Goal: Transaction & Acquisition: Purchase product/service

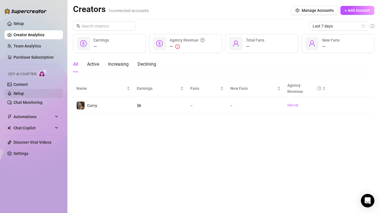
click at [24, 91] on link "Setup" at bounding box center [18, 93] width 10 height 4
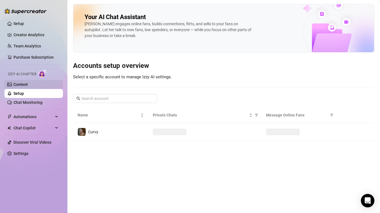
click at [28, 85] on link "Content" at bounding box center [20, 84] width 14 height 4
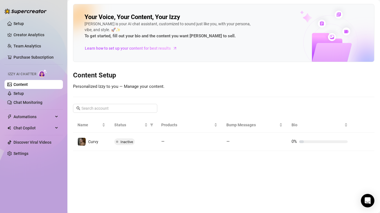
click at [9, 16] on div at bounding box center [25, 8] width 42 height 17
click at [13, 23] on link "Setup" at bounding box center [18, 23] width 10 height 4
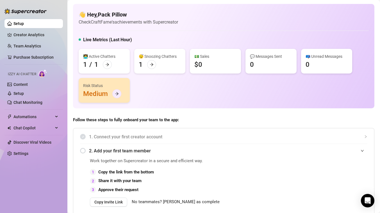
click at [116, 94] on icon "arrow-right" at bounding box center [117, 94] width 4 height 4
click at [17, 32] on link "Creator Analytics" at bounding box center [35, 34] width 45 height 9
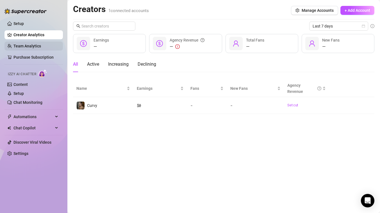
click at [21, 44] on link "Team Analytics" at bounding box center [27, 46] width 28 height 4
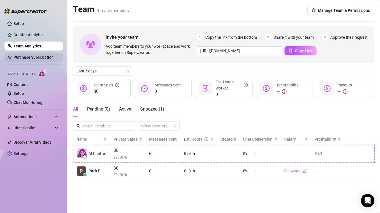
click at [25, 55] on link "Purchase Subscription" at bounding box center [33, 57] width 40 height 4
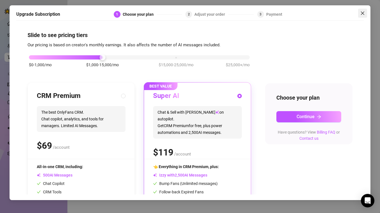
click at [360, 15] on span "Close" at bounding box center [362, 13] width 9 height 4
